Goal: Task Accomplishment & Management: Manage account settings

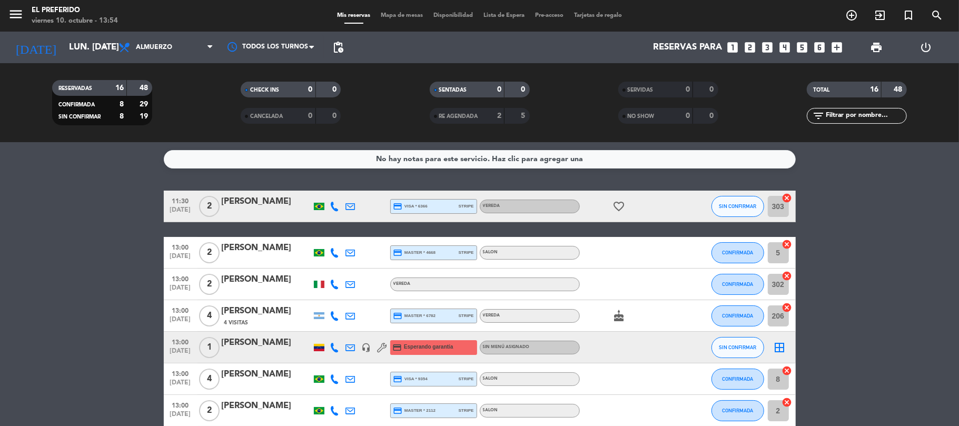
click at [746, 45] on icon "looks_two" at bounding box center [751, 48] width 14 height 14
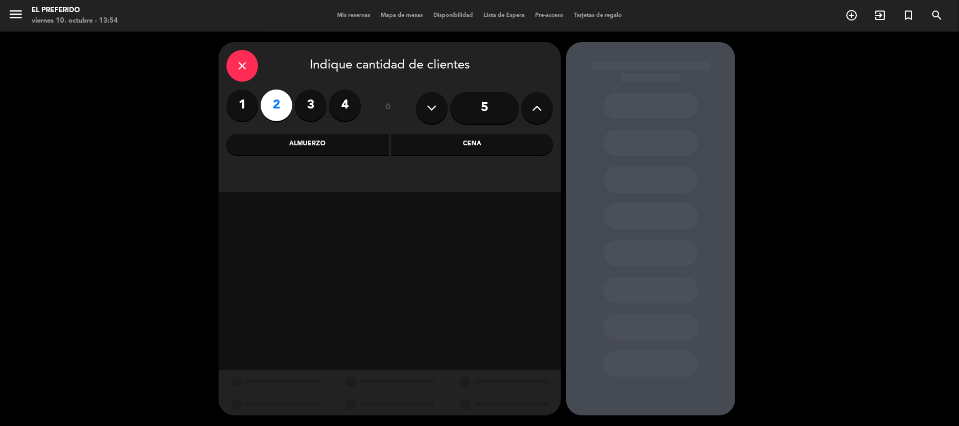
click at [498, 140] on div "Cena" at bounding box center [472, 144] width 162 height 21
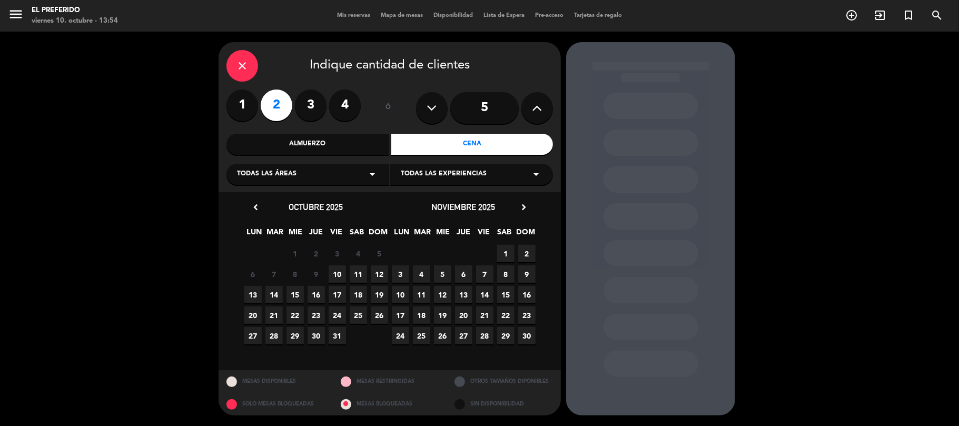
click at [335, 279] on span "10" at bounding box center [337, 274] width 17 height 17
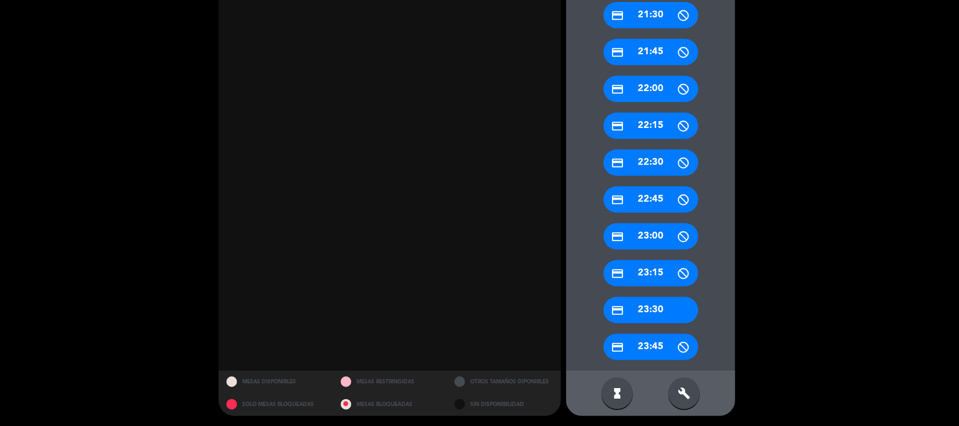
click at [683, 405] on div "build" at bounding box center [685, 394] width 32 height 32
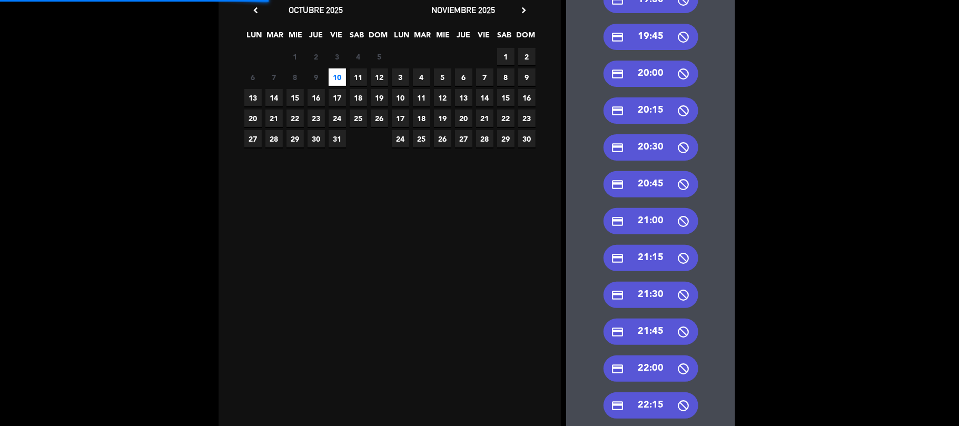
scroll to position [196, 0]
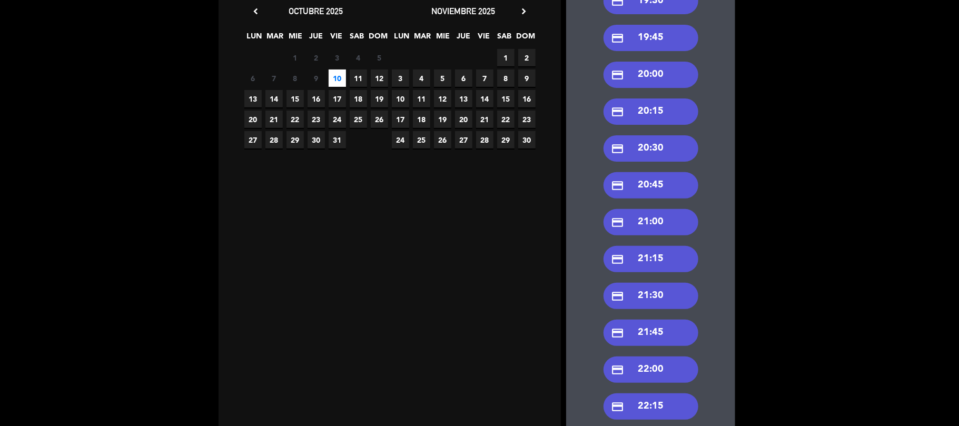
click at [654, 293] on div "credit_card 21:30" at bounding box center [651, 296] width 95 height 26
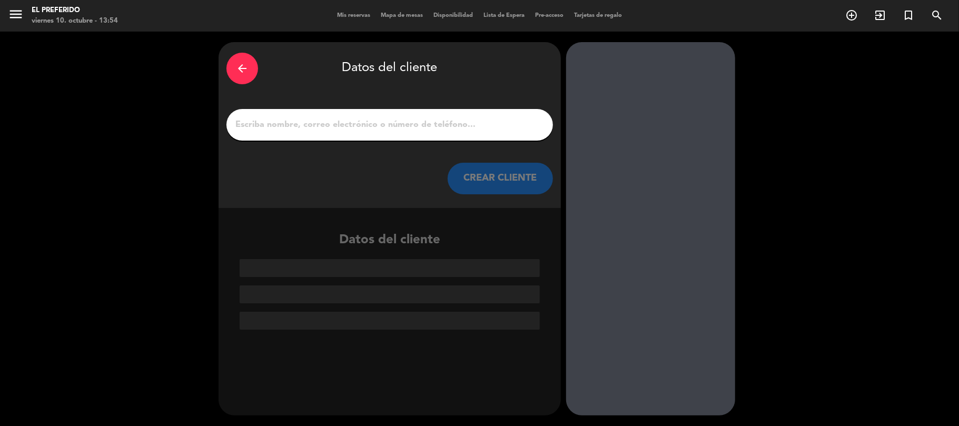
scroll to position [0, 0]
click at [356, 119] on input "1" at bounding box center [389, 124] width 311 height 15
paste input "[PERSON_NAME]"
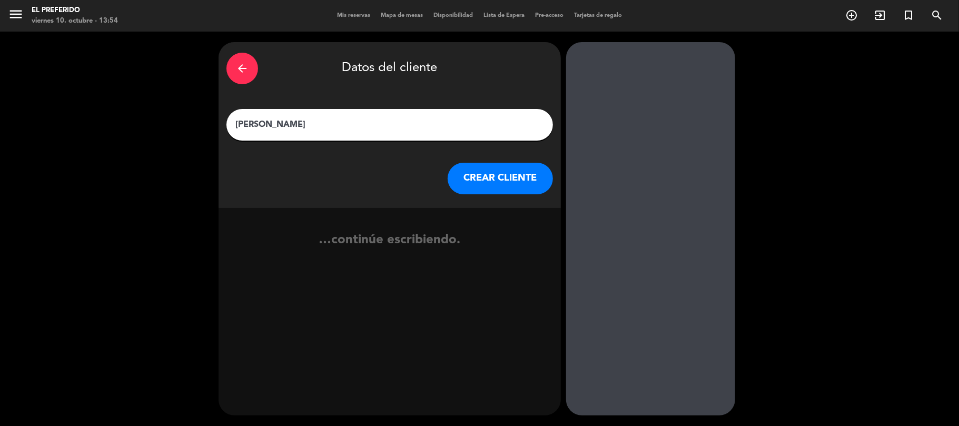
type input "[PERSON_NAME]"
click at [492, 174] on button "CREAR CLIENTE" at bounding box center [500, 179] width 105 height 32
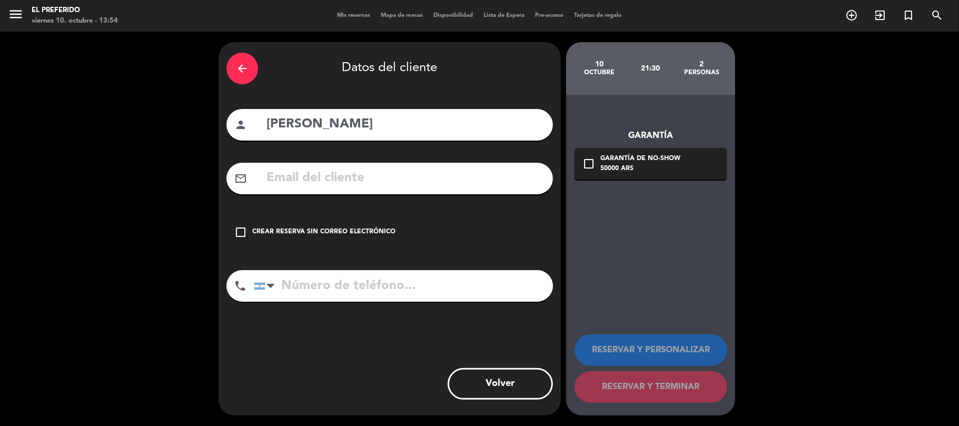
click at [378, 231] on div "Crear reserva sin correo electrónico" at bounding box center [323, 232] width 143 height 11
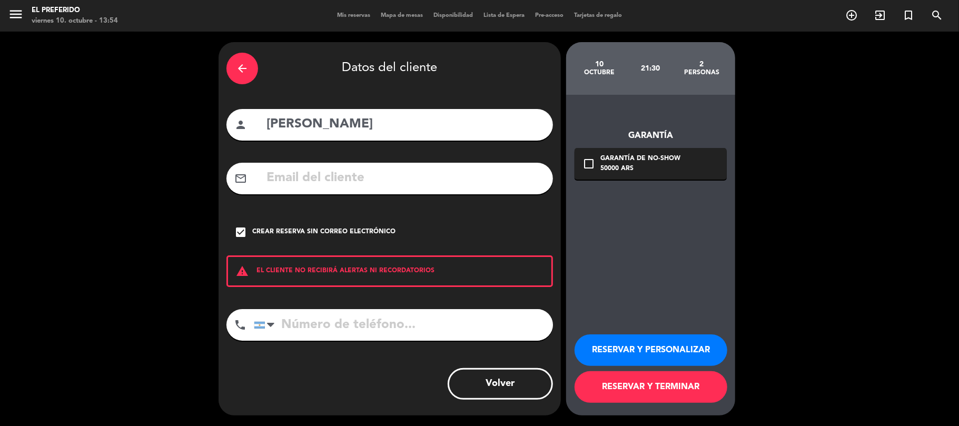
click at [712, 349] on button "RESERVAR Y PERSONALIZAR" at bounding box center [651, 351] width 153 height 32
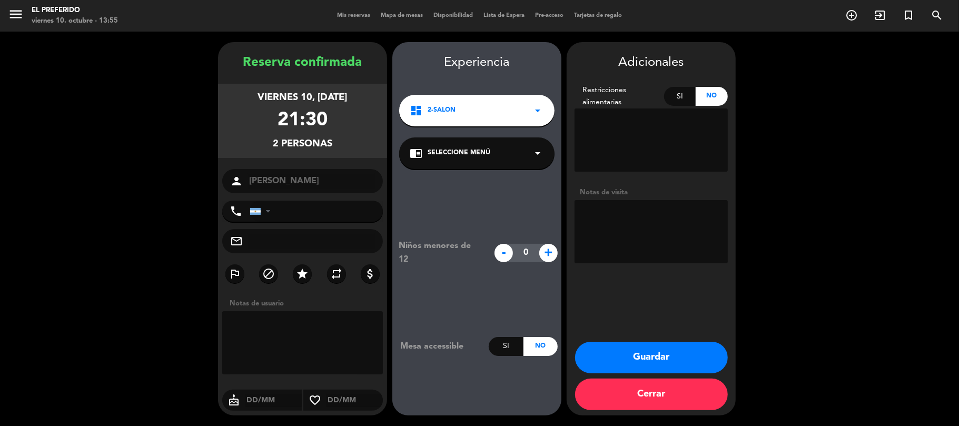
click at [585, 226] on booking-confirmed "Reserva confirmada viernes 10, [DATE] 21:30 2 personas person [PERSON_NAME] pho…" at bounding box center [480, 229] width 938 height 374
click at [587, 225] on textarea at bounding box center [651, 231] width 153 height 63
type textarea "(DZ) SUPER PREFE"
click at [662, 341] on div "Adicionales Restricciones alimentarias Si No Notas de visita Guardar Cerrar" at bounding box center [651, 229] width 169 height 374
click at [660, 351] on button "Guardar" at bounding box center [651, 358] width 153 height 32
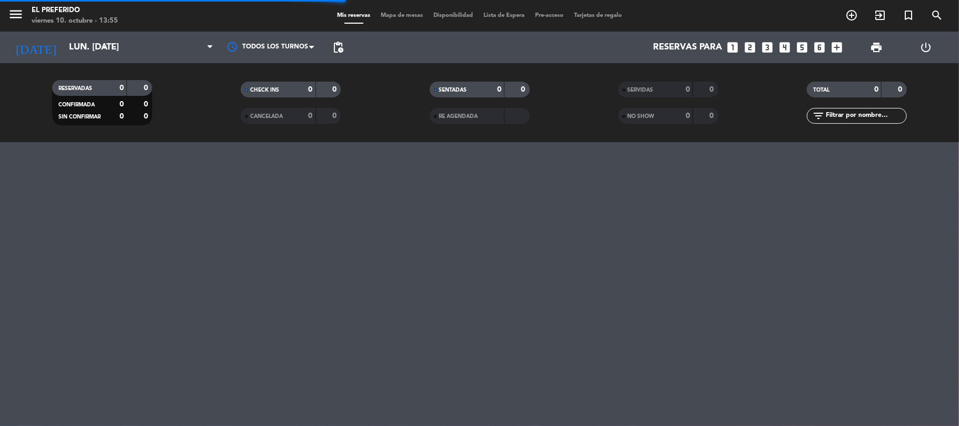
click at [335, 137] on div "RESERVADAS 0 0 CONFIRMADA 0 0 SIN CONFIRMAR 0 0 CHECK INS 0 0 CANCELADA 0 0 SEN…" at bounding box center [479, 102] width 959 height 79
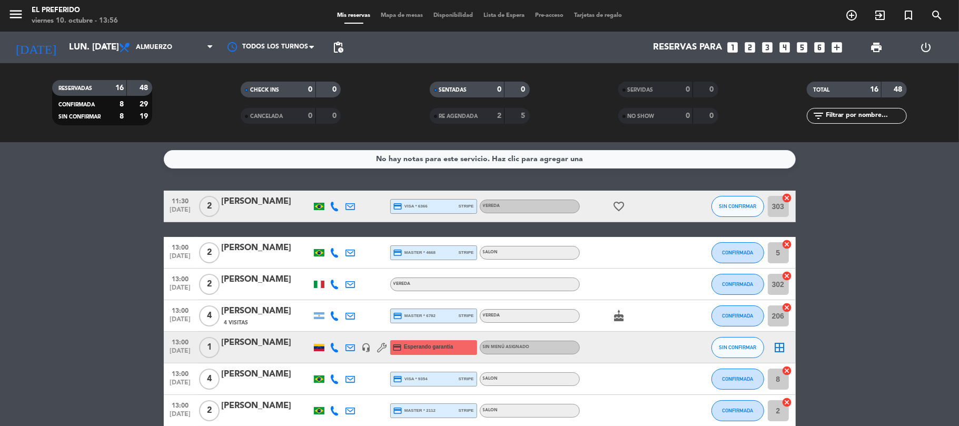
click at [751, 38] on div "Reservas para looks_one looks_two looks_3 looks_4 looks_5 looks_6 add_box" at bounding box center [598, 48] width 499 height 32
click at [751, 41] on icon "looks_two" at bounding box center [751, 48] width 14 height 14
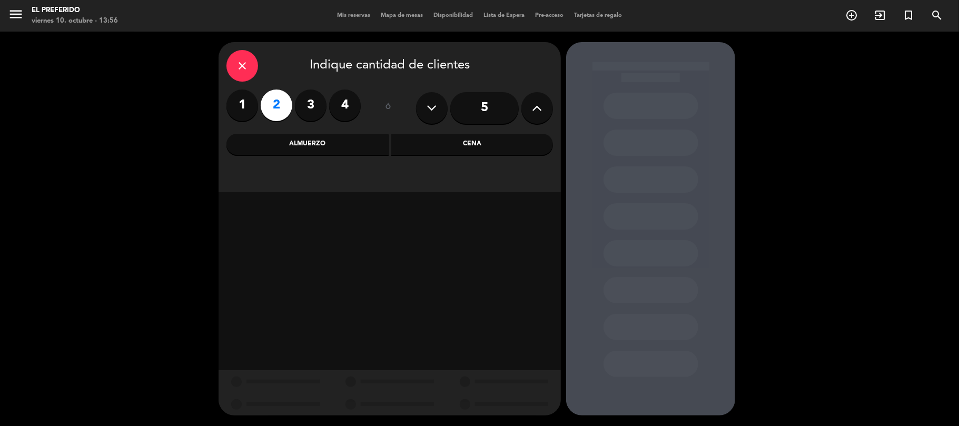
click at [346, 154] on div "Almuerzo" at bounding box center [308, 144] width 162 height 21
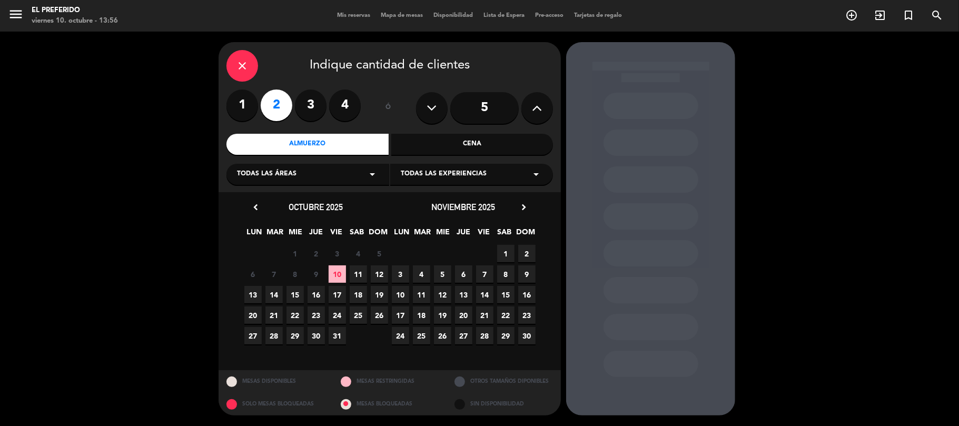
click at [359, 272] on span "11" at bounding box center [358, 274] width 17 height 17
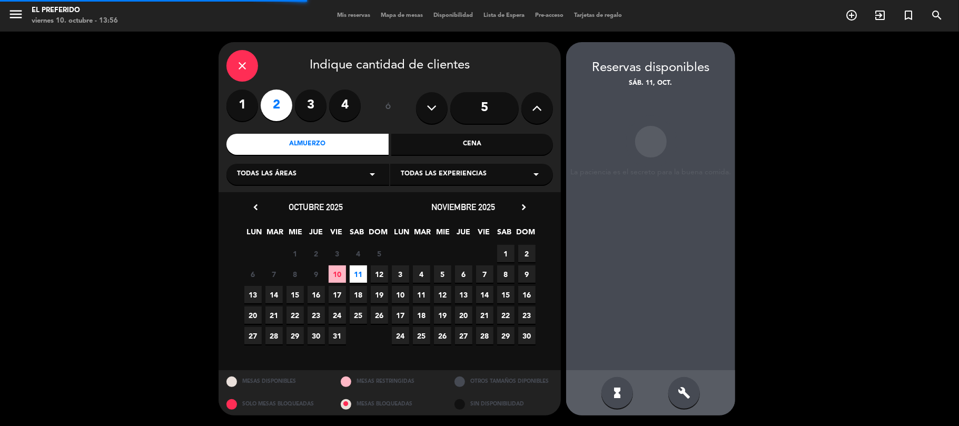
click at [686, 404] on div "build" at bounding box center [685, 393] width 32 height 32
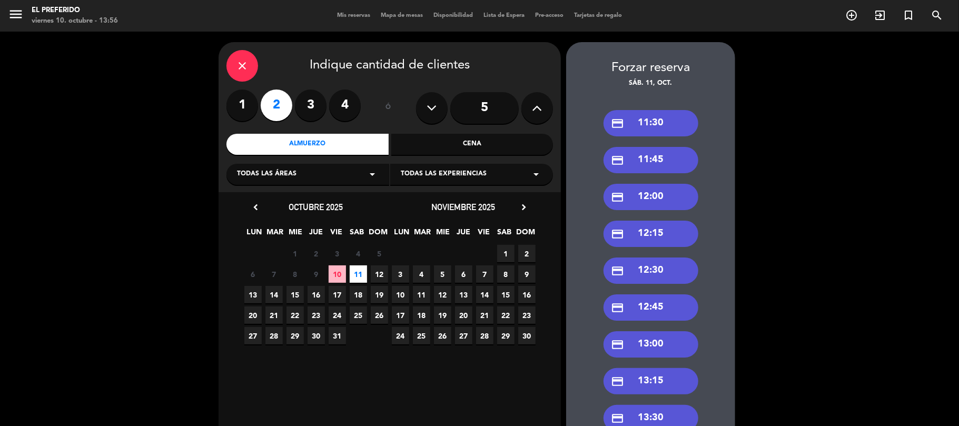
click at [633, 130] on div "credit_card 11:30" at bounding box center [651, 123] width 95 height 26
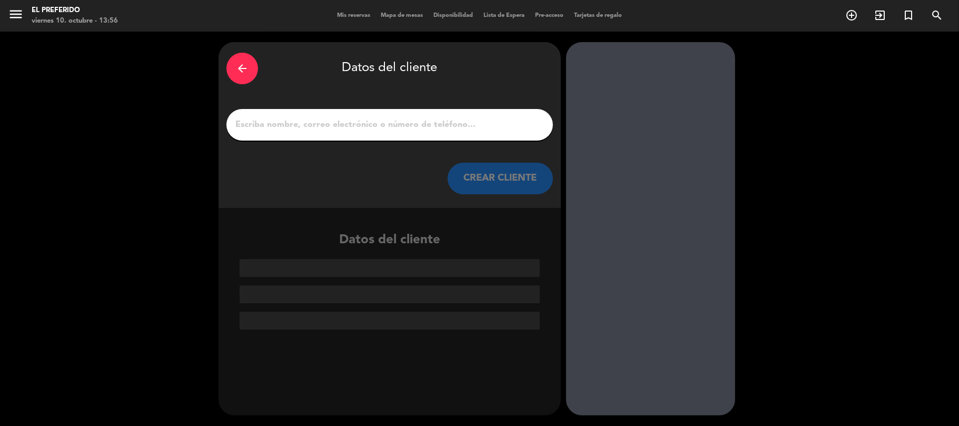
click at [468, 118] on input "1" at bounding box center [389, 124] width 311 height 15
click at [350, 129] on input "1" at bounding box center [389, 124] width 311 height 15
paste input "[PERSON_NAME] del [PERSON_NAME]"
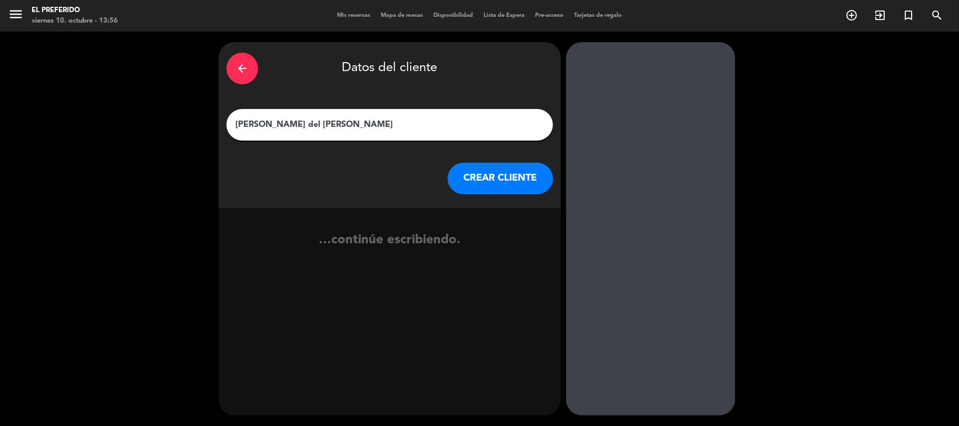
type input "[PERSON_NAME] del [PERSON_NAME]"
click at [498, 180] on button "CREAR CLIENTE" at bounding box center [500, 179] width 105 height 32
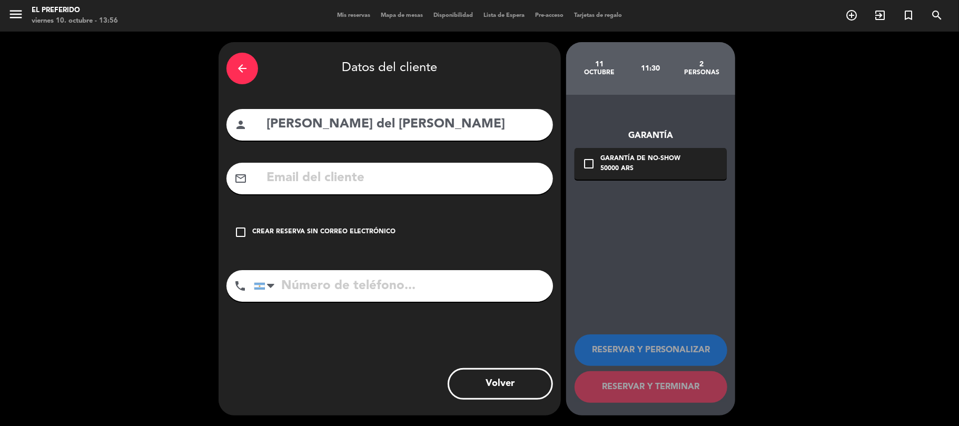
click at [397, 183] on input "text" at bounding box center [406, 179] width 280 height 22
paste input "[EMAIL_ADDRESS][DOMAIN_NAME]"
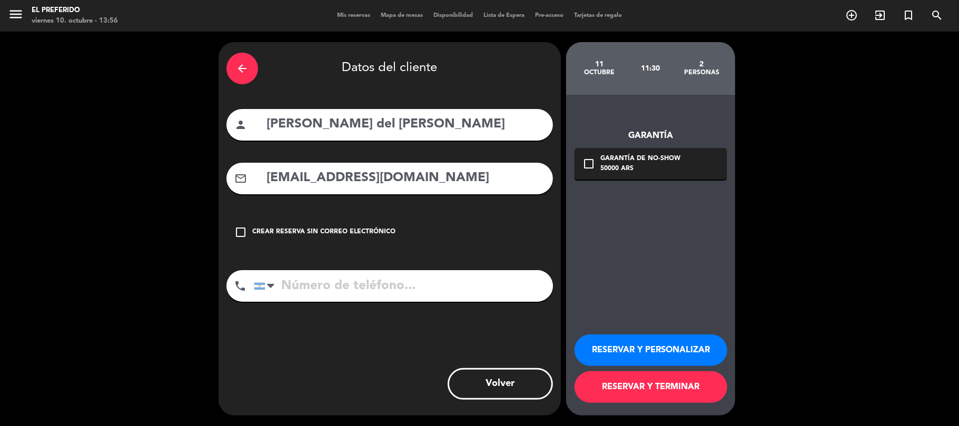
type input "[EMAIL_ADDRESS][DOMAIN_NAME]"
click at [318, 287] on input "tel" at bounding box center [403, 286] width 299 height 32
paste input "[PHONE_NUMBER]"
type input "[PHONE_NUMBER]"
click at [626, 349] on button "RESERVAR Y PERSONALIZAR" at bounding box center [651, 351] width 153 height 32
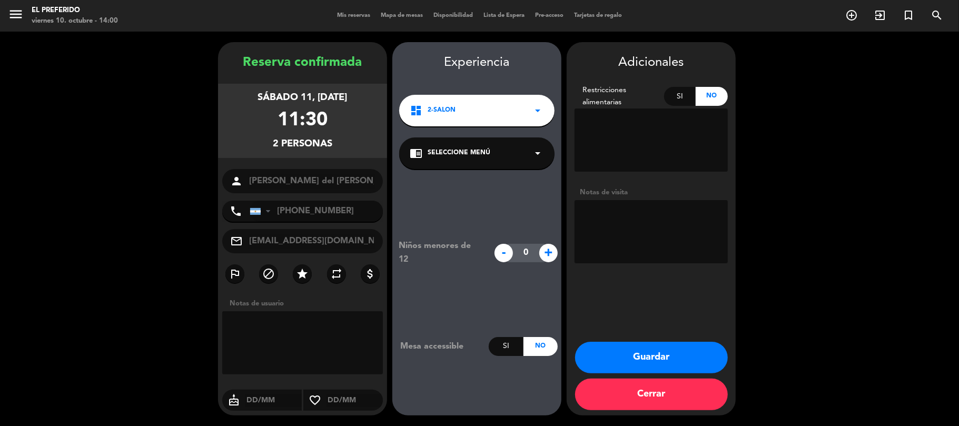
click at [637, 348] on button "Guardar" at bounding box center [651, 358] width 153 height 32
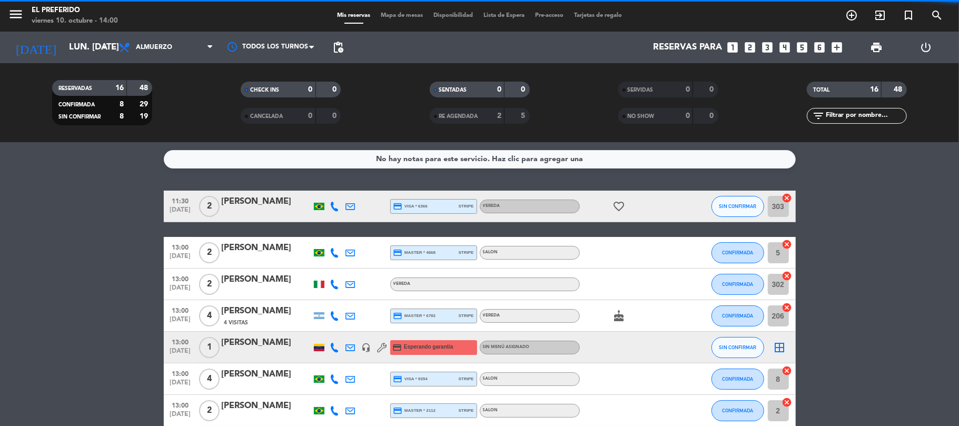
click at [754, 47] on icon "looks_two" at bounding box center [751, 48] width 14 height 14
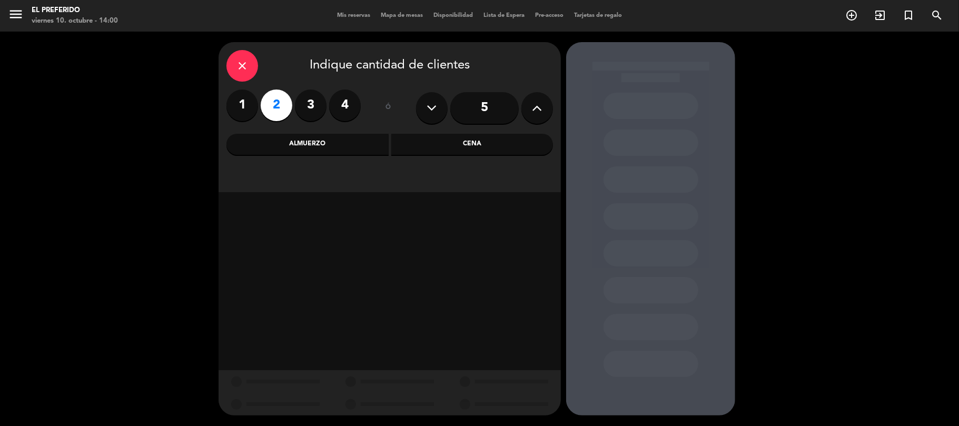
click at [381, 148] on div "Almuerzo" at bounding box center [308, 144] width 162 height 21
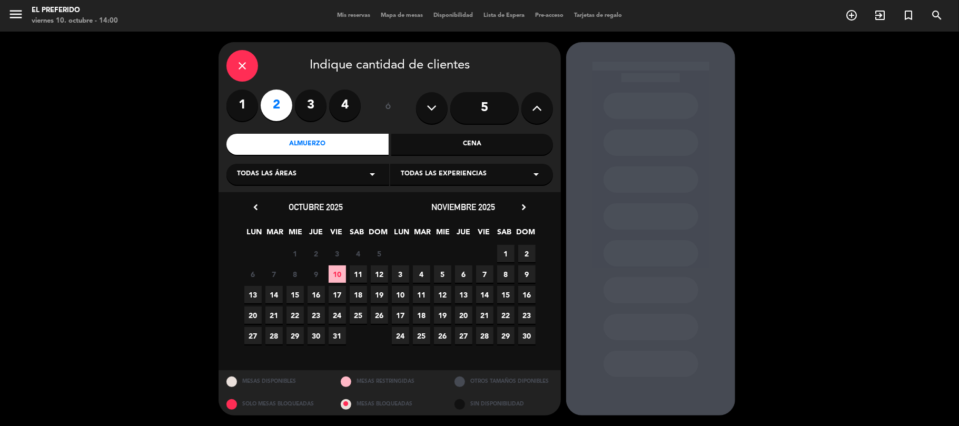
click at [363, 275] on span "11" at bounding box center [358, 274] width 17 height 17
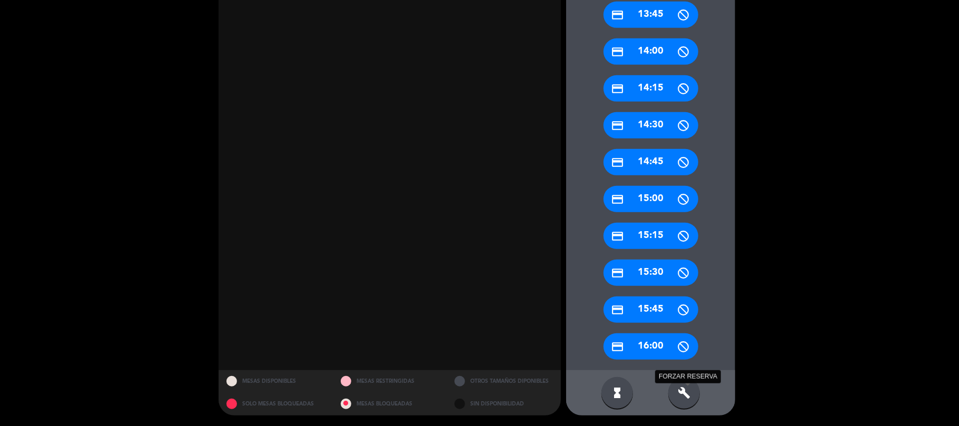
click at [686, 399] on div "build FORZAR RESERVA" at bounding box center [685, 393] width 32 height 32
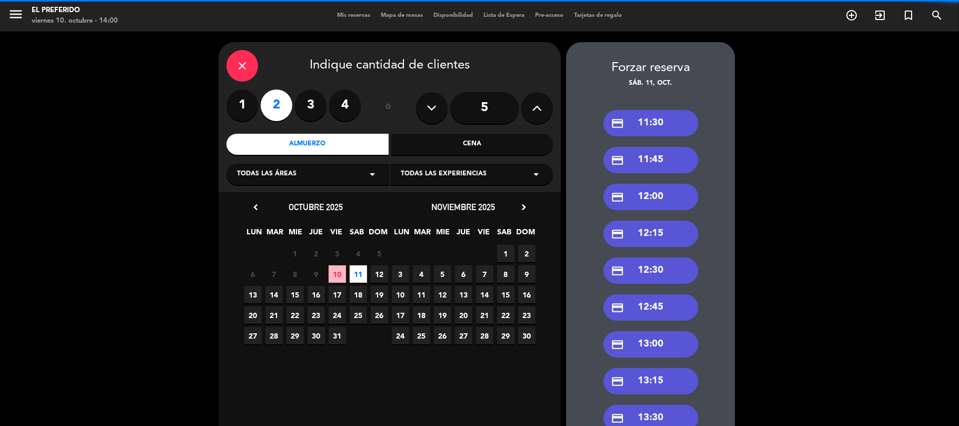
click at [660, 123] on div "credit_card 11:30" at bounding box center [651, 123] width 95 height 26
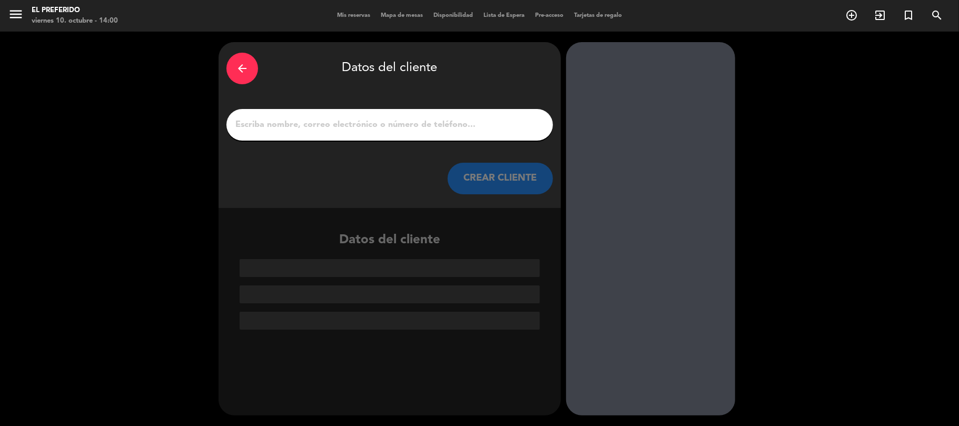
click at [454, 133] on div at bounding box center [390, 125] width 327 height 32
click at [456, 127] on input "1" at bounding box center [389, 124] width 311 height 15
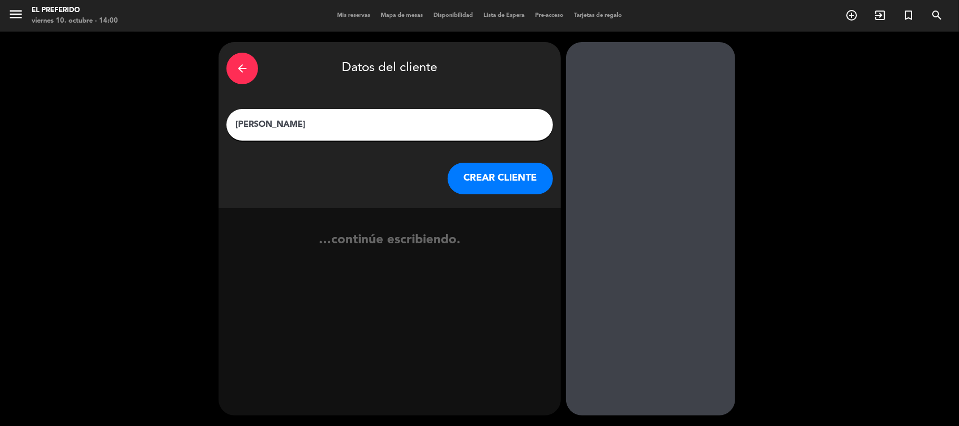
type input "[PERSON_NAME]"
click at [473, 172] on button "CREAR CLIENTE" at bounding box center [500, 179] width 105 height 32
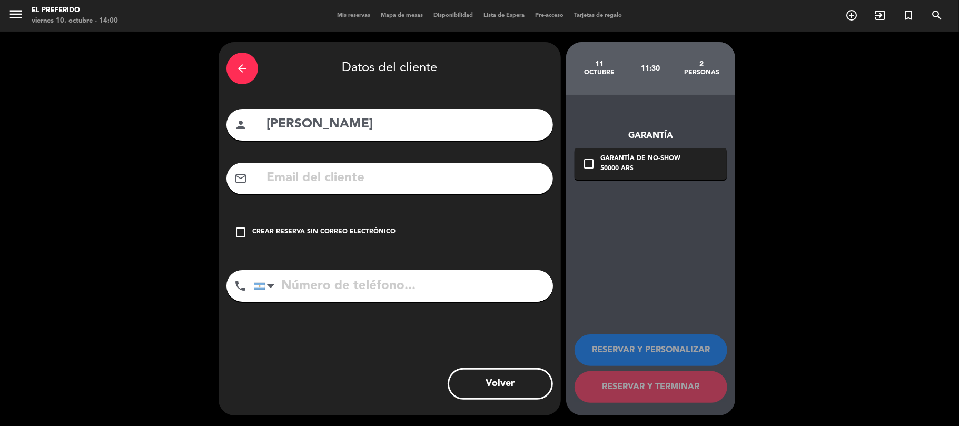
drag, startPoint x: 378, startPoint y: 277, endPoint x: 377, endPoint y: 283, distance: 6.9
click at [378, 279] on input "tel" at bounding box center [403, 286] width 299 height 32
type input "[PHONE_NUMBER]"
click at [306, 173] on input "text" at bounding box center [406, 179] width 280 height 22
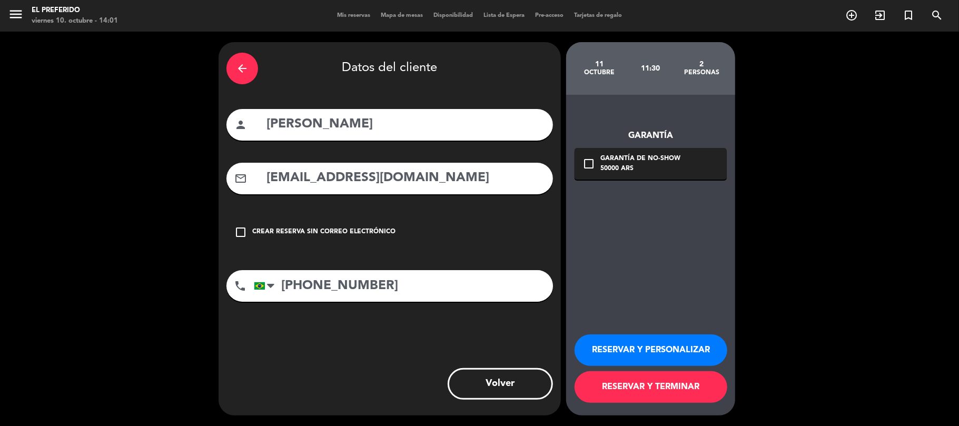
type input "[EMAIL_ADDRESS][DOMAIN_NAME]"
click at [380, 122] on input "[PERSON_NAME]" at bounding box center [406, 125] width 280 height 22
type input "[PERSON_NAME]"
click at [630, 338] on button "RESERVAR Y PERSONALIZAR" at bounding box center [651, 351] width 153 height 32
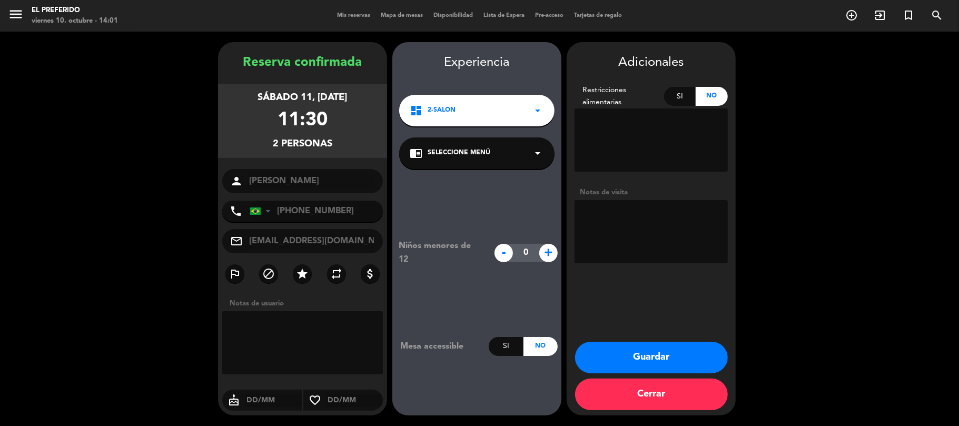
click at [666, 242] on textarea at bounding box center [651, 231] width 153 height 63
type textarea "deseaban mesa afuera"
click at [668, 347] on button "Guardar" at bounding box center [651, 358] width 153 height 32
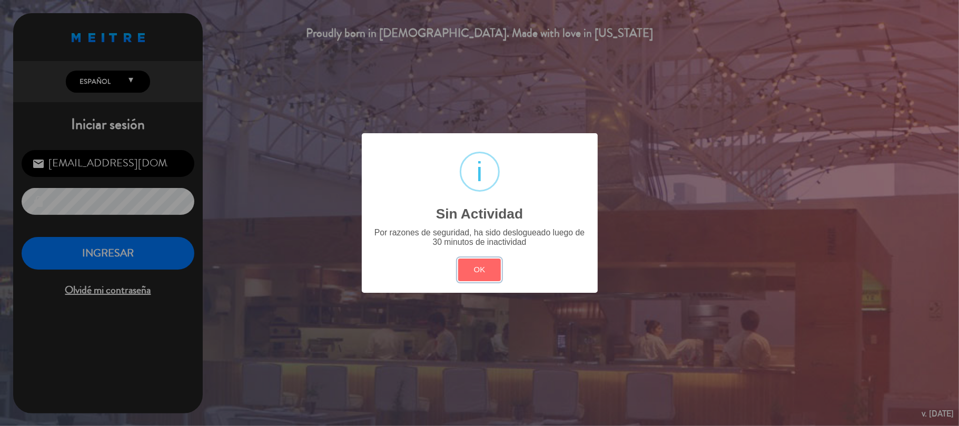
drag, startPoint x: 473, startPoint y: 267, endPoint x: 252, endPoint y: 245, distance: 222.3
click at [468, 266] on button "OK" at bounding box center [479, 270] width 43 height 23
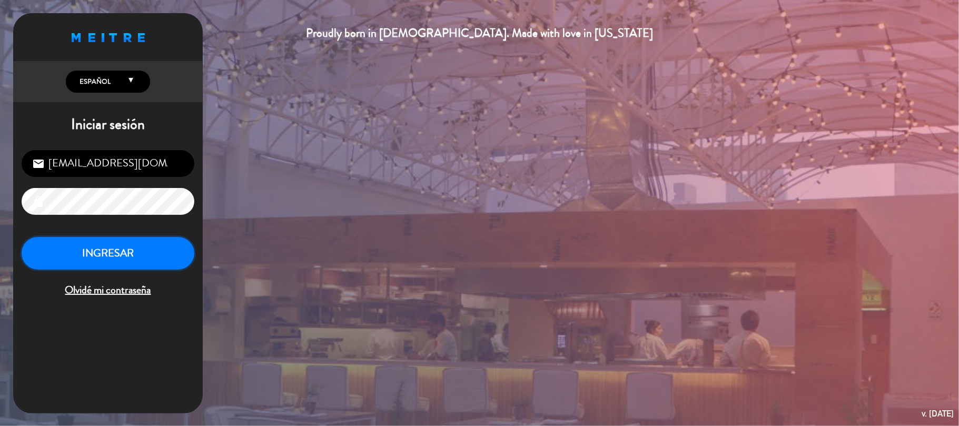
click at [155, 251] on button "INGRESAR" at bounding box center [108, 253] width 173 height 33
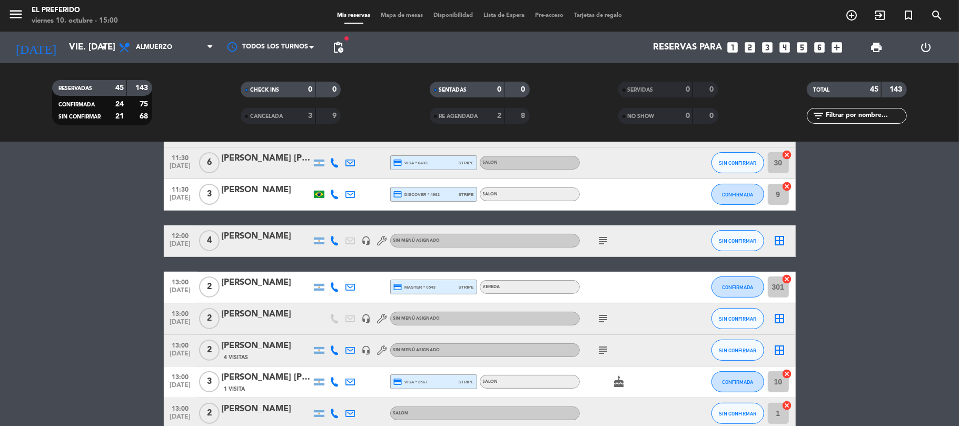
scroll to position [281, 0]
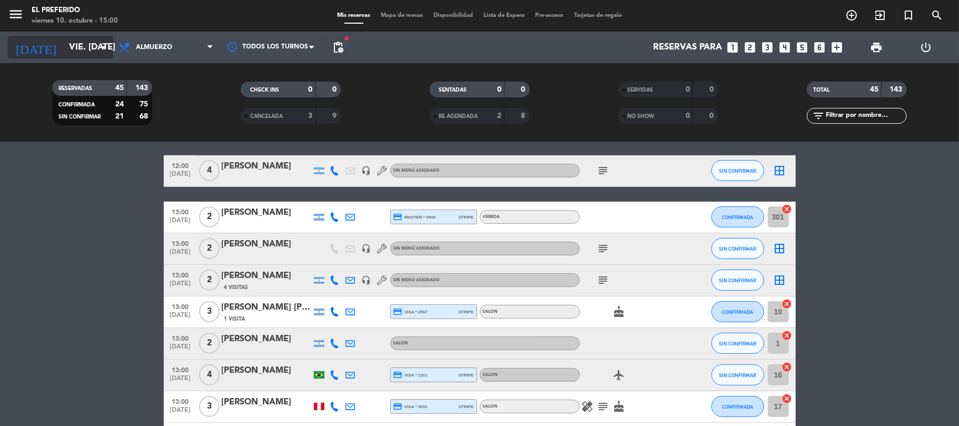
click at [81, 39] on input "vie. [DATE]" at bounding box center [121, 47] width 114 height 21
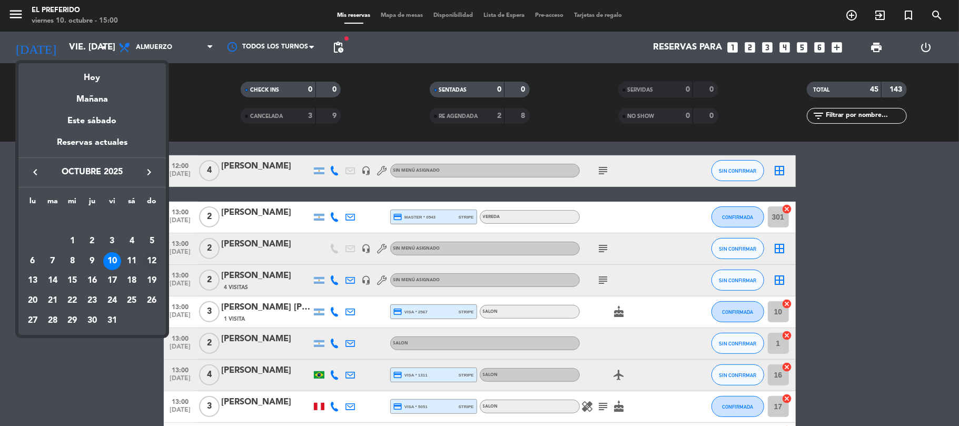
click at [155, 257] on div "12" at bounding box center [152, 261] width 18 height 18
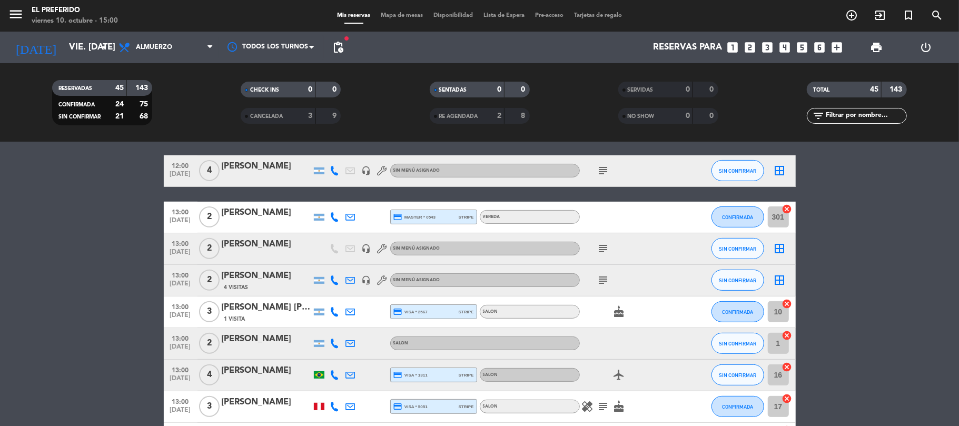
type input "dom. [DATE]"
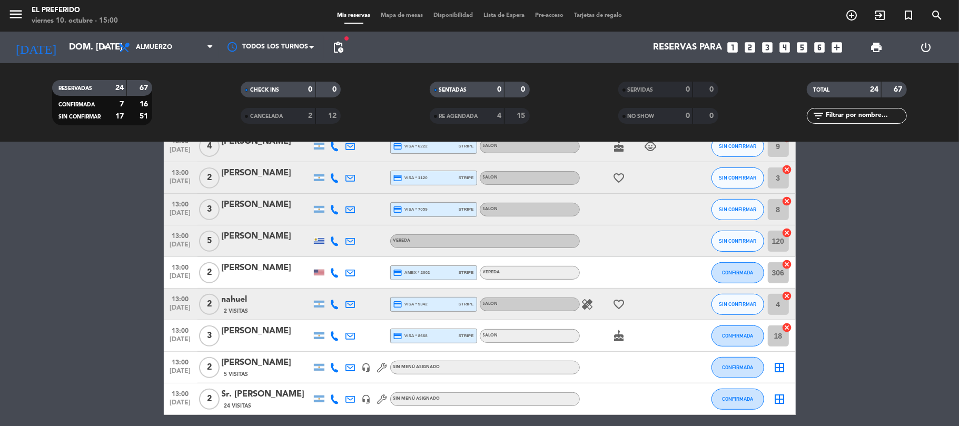
scroll to position [325, 0]
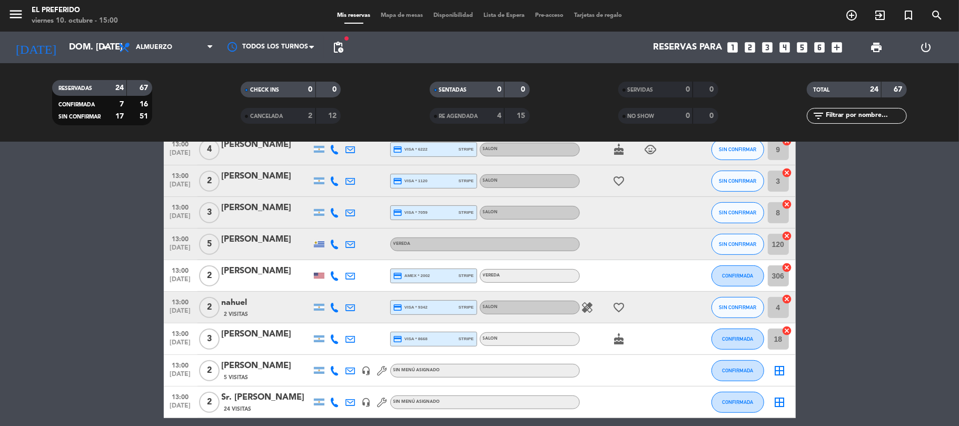
click at [274, 406] on div "24 Visitas" at bounding box center [267, 409] width 90 height 9
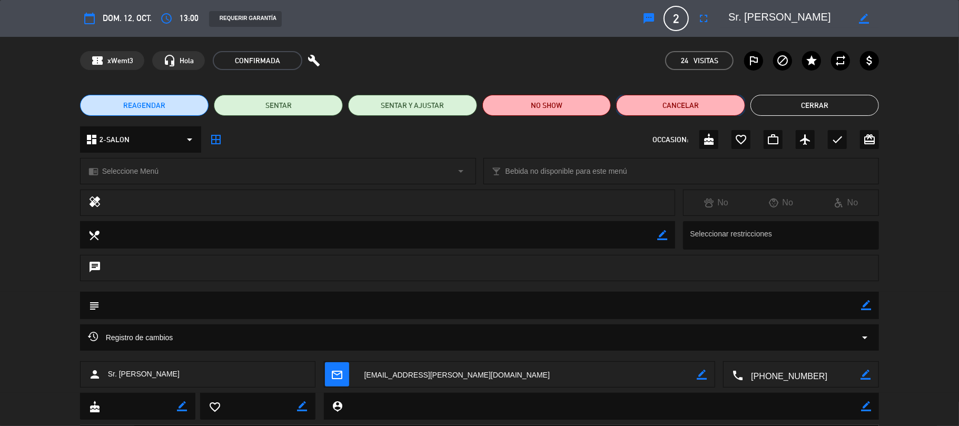
click at [709, 110] on button "Cancelar" at bounding box center [680, 105] width 129 height 21
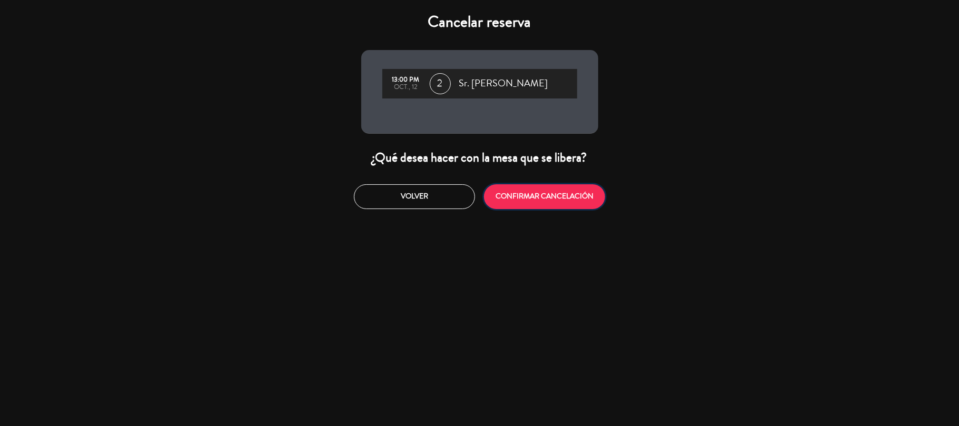
click at [500, 194] on button "CONFIRMAR CANCELACIÓN" at bounding box center [544, 196] width 121 height 25
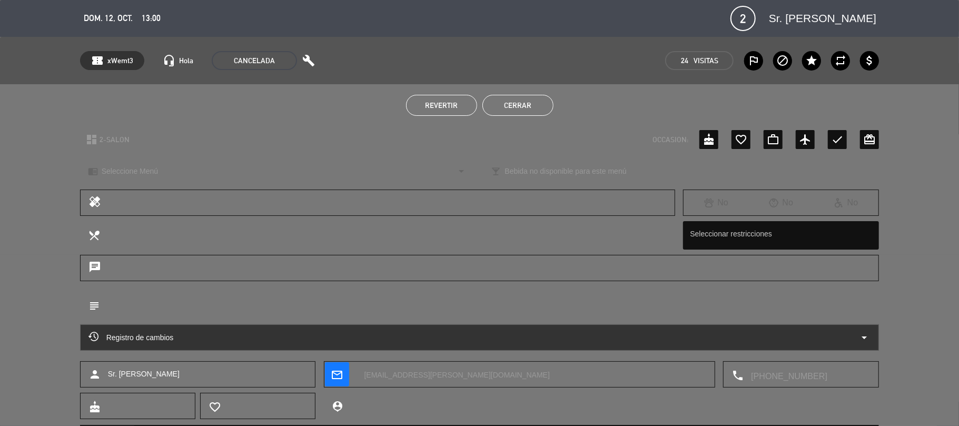
click at [537, 108] on button "Cerrar" at bounding box center [518, 105] width 71 height 21
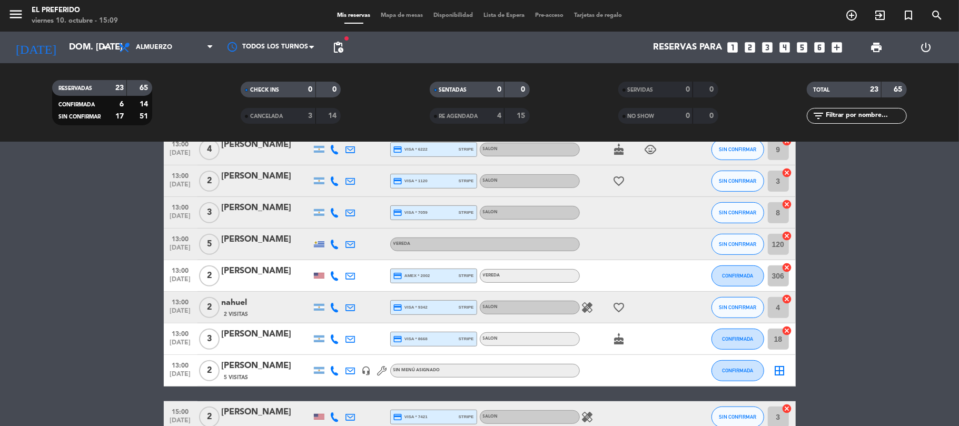
click at [820, 47] on icon "looks_6" at bounding box center [820, 48] width 14 height 14
